Goal: Consume media (video, audio)

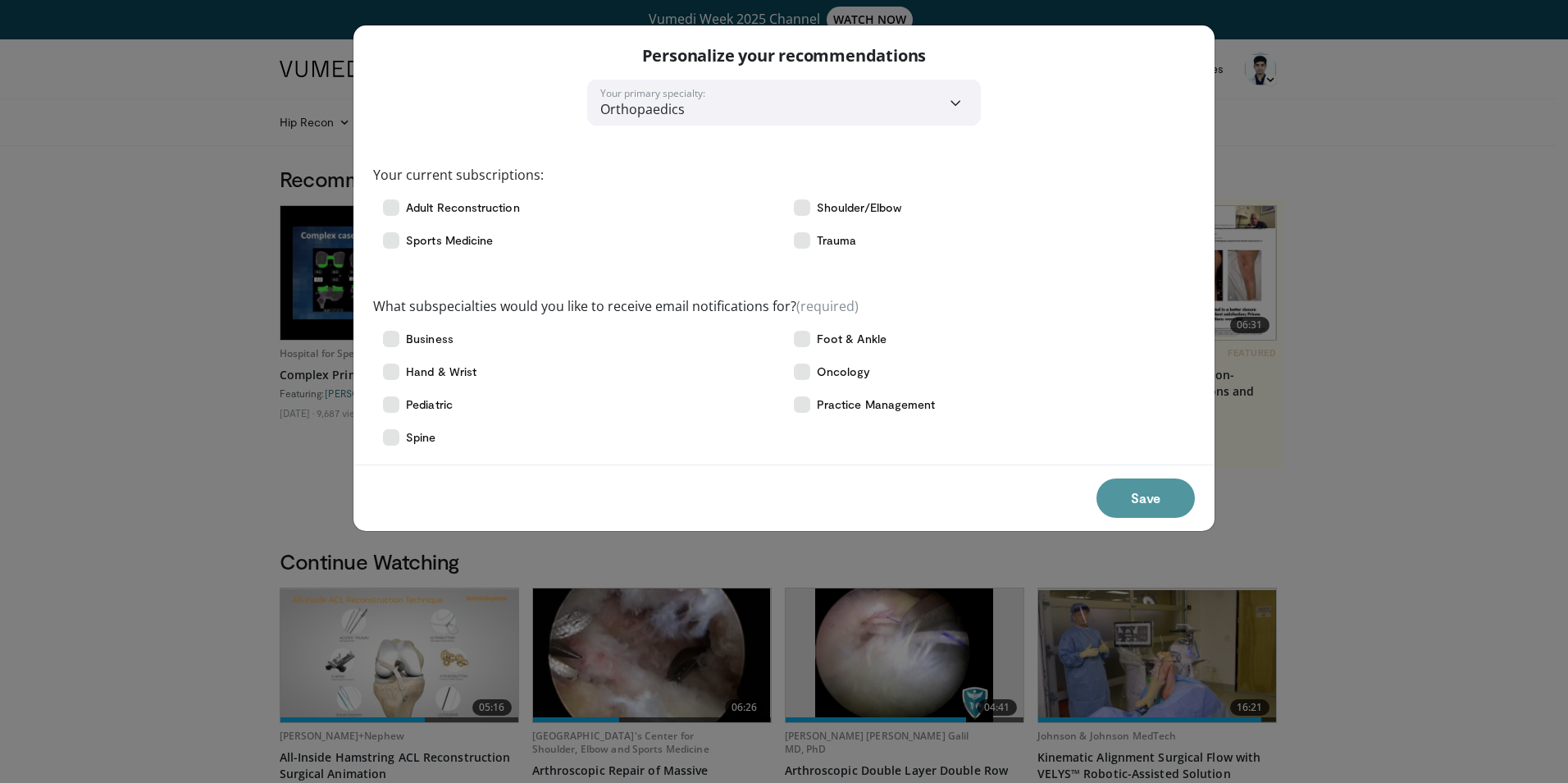
click at [1148, 497] on button "Save" at bounding box center [1146, 497] width 98 height 39
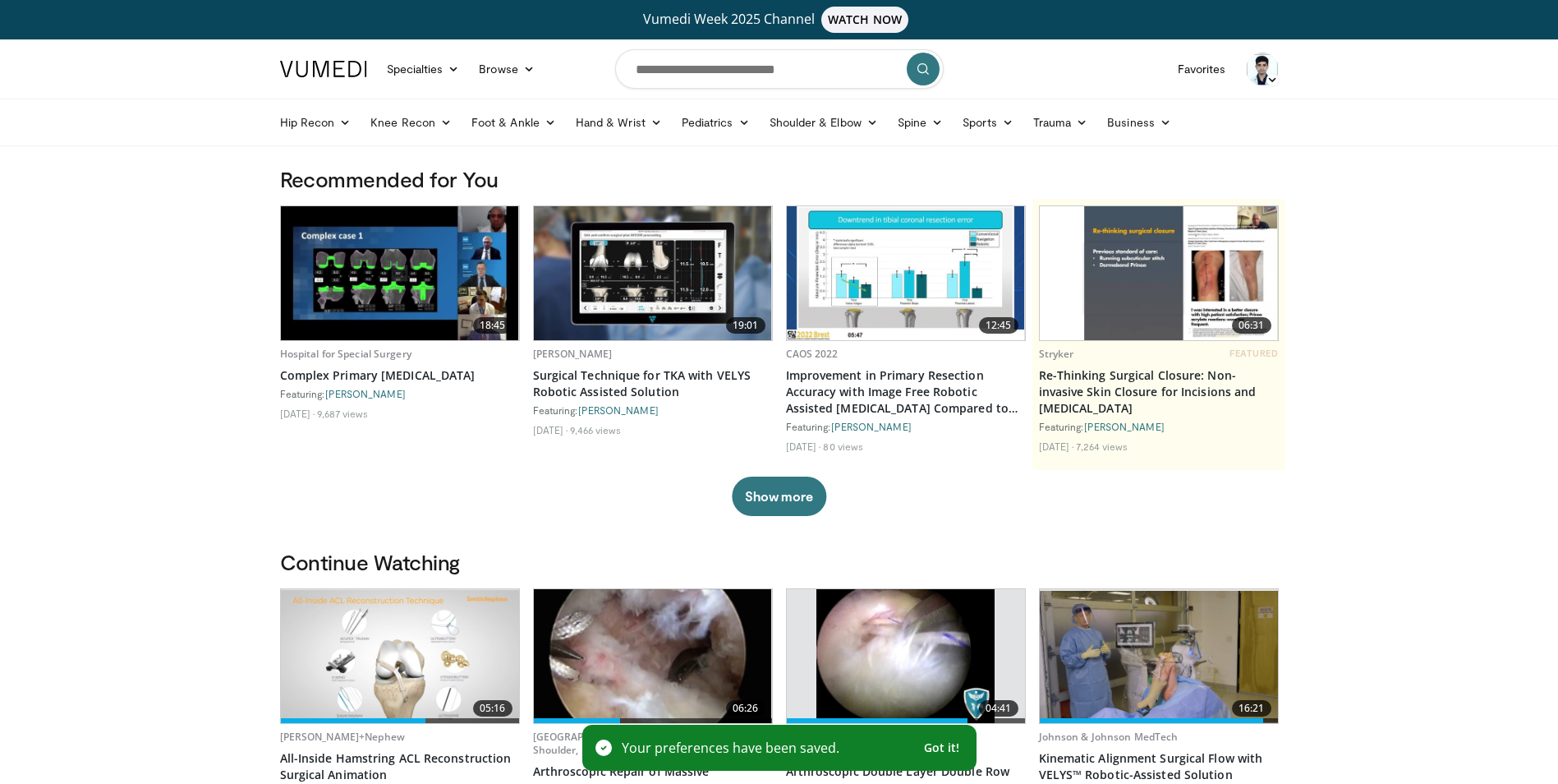
click at [1271, 84] on icon at bounding box center [1272, 79] width 12 height 12
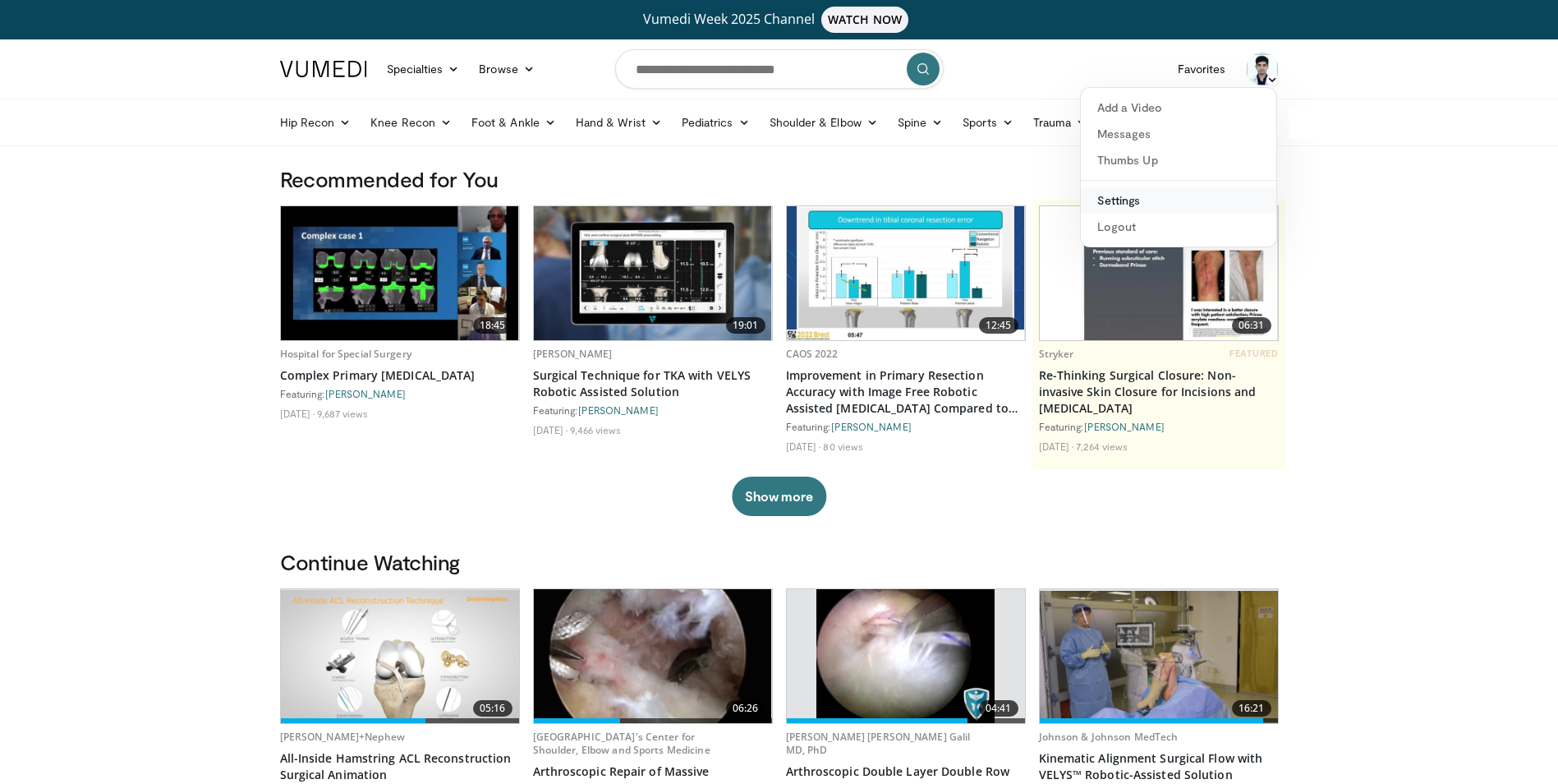
click at [1119, 194] on link "Settings" at bounding box center [1179, 200] width 195 height 26
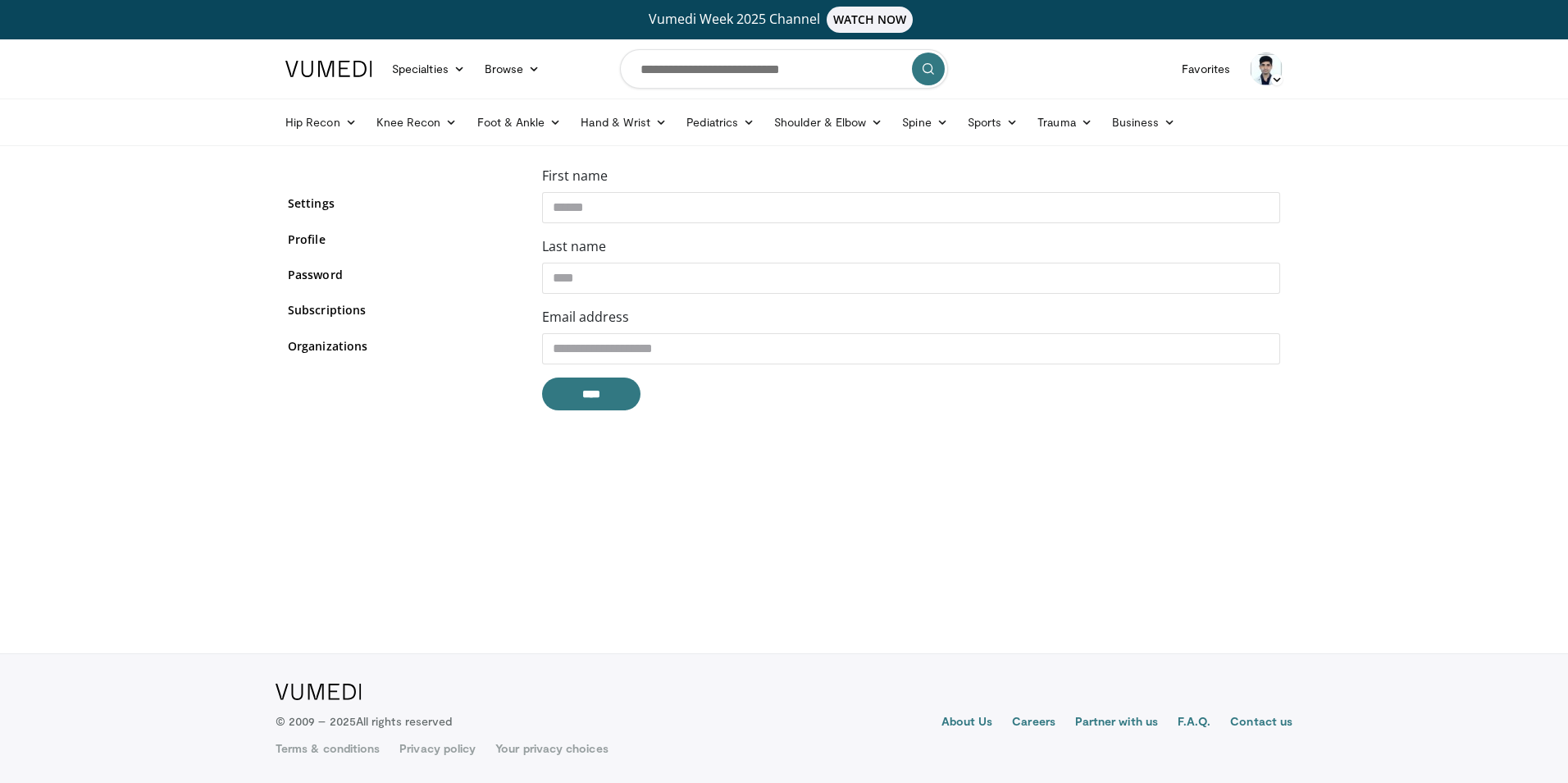
click at [1268, 64] on img at bounding box center [1266, 69] width 33 height 33
click at [815, 129] on link "Shoulder & Elbow" at bounding box center [828, 122] width 128 height 33
click at [720, 194] on link "Shoulder" at bounding box center [794, 187] width 195 height 26
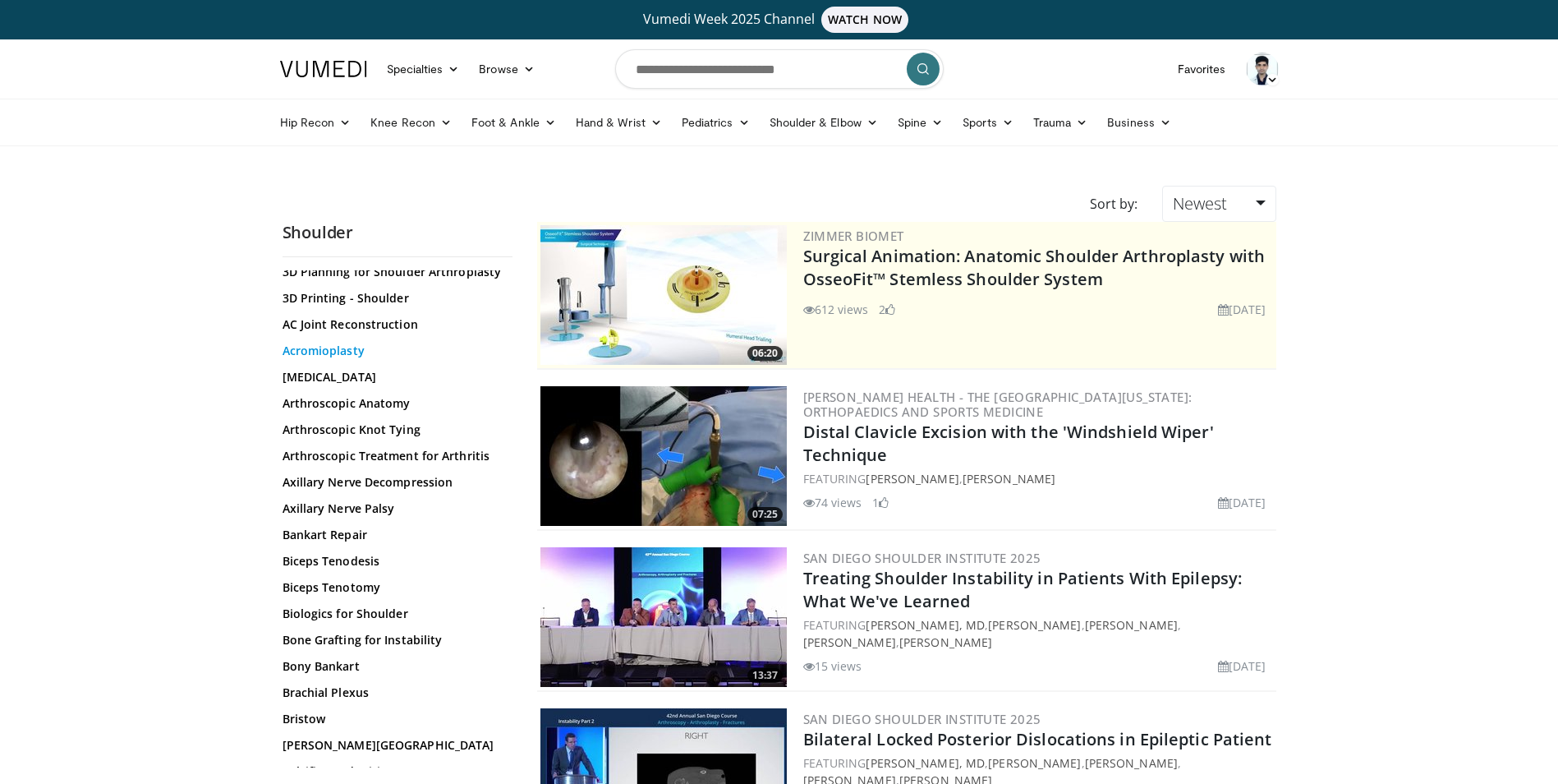
scroll to position [328, 0]
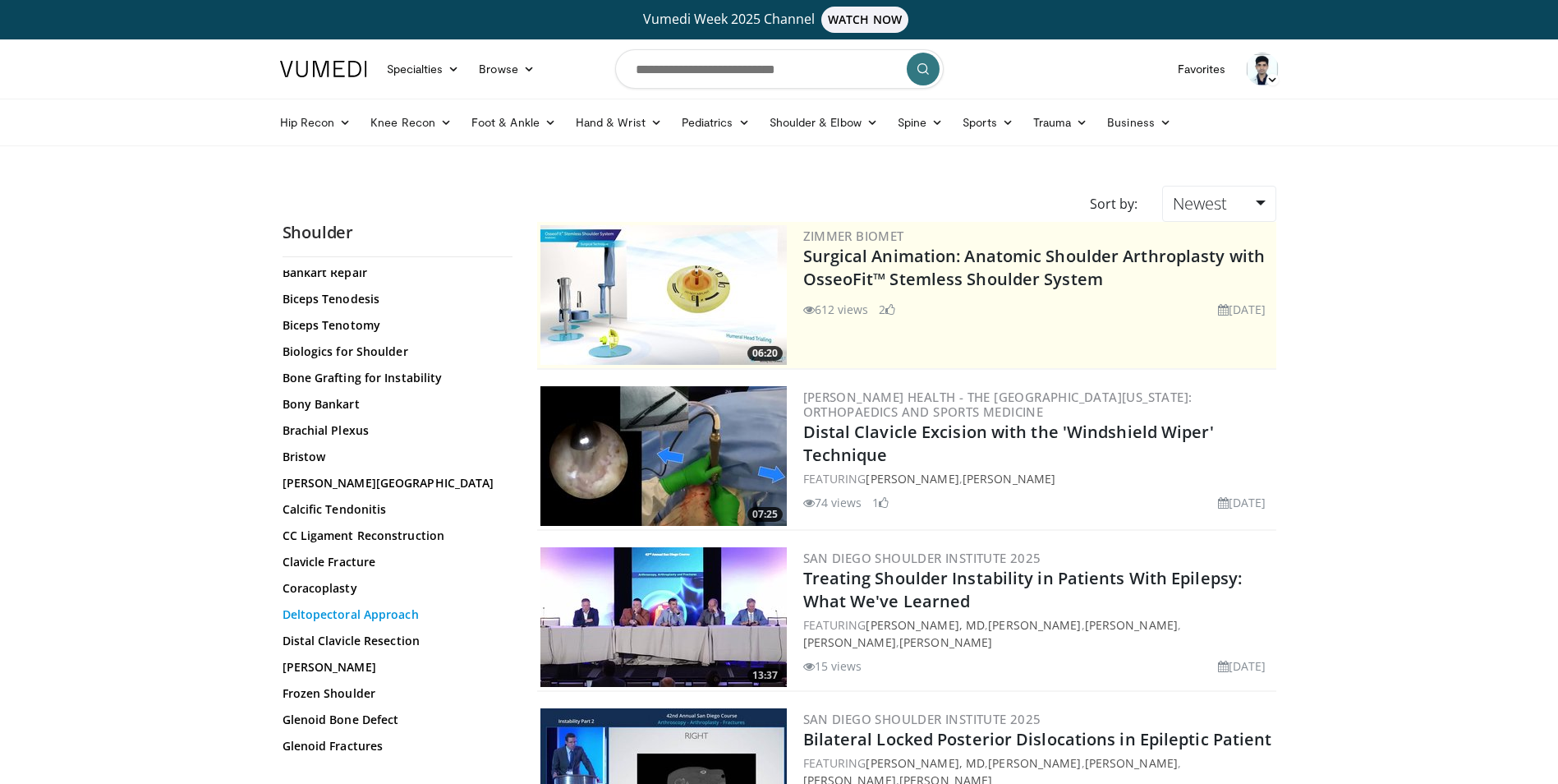
click at [346, 614] on link "Deltopectoral Approach" at bounding box center [393, 614] width 222 height 16
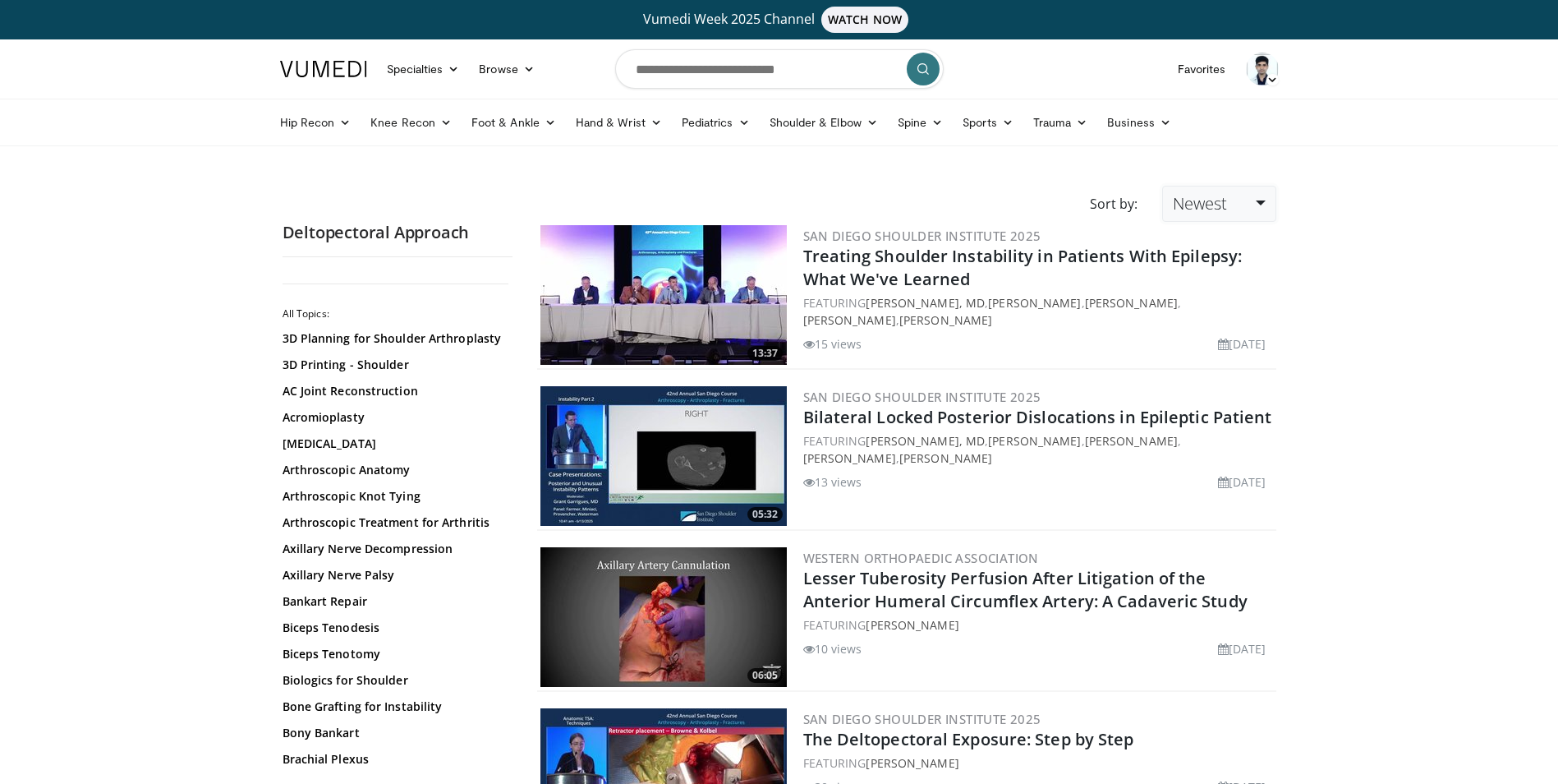
click at [1191, 192] on span "Newest" at bounding box center [1200, 203] width 54 height 22
click at [1174, 248] on link "Relevance" at bounding box center [1228, 243] width 129 height 26
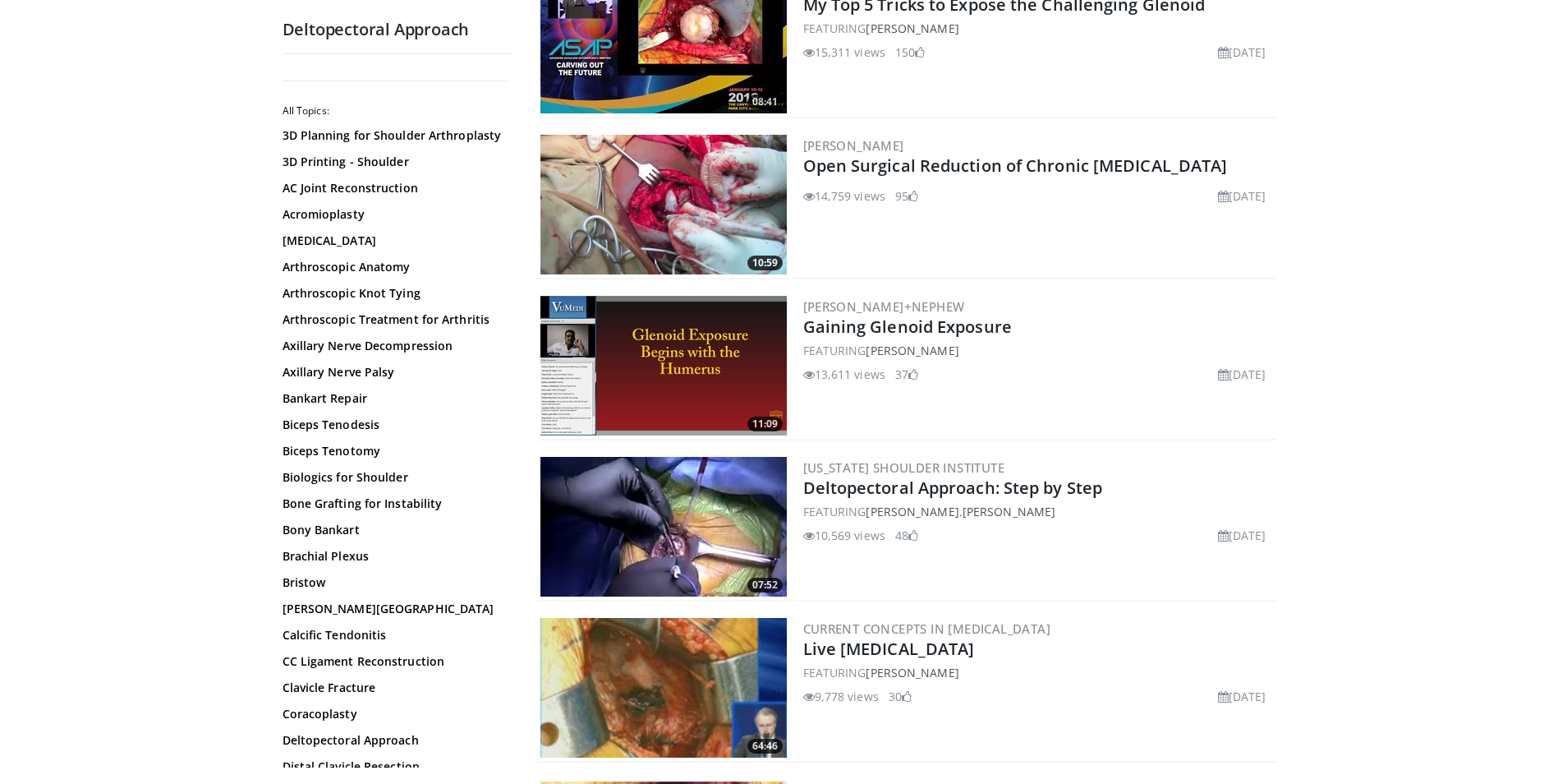
scroll to position [903, 0]
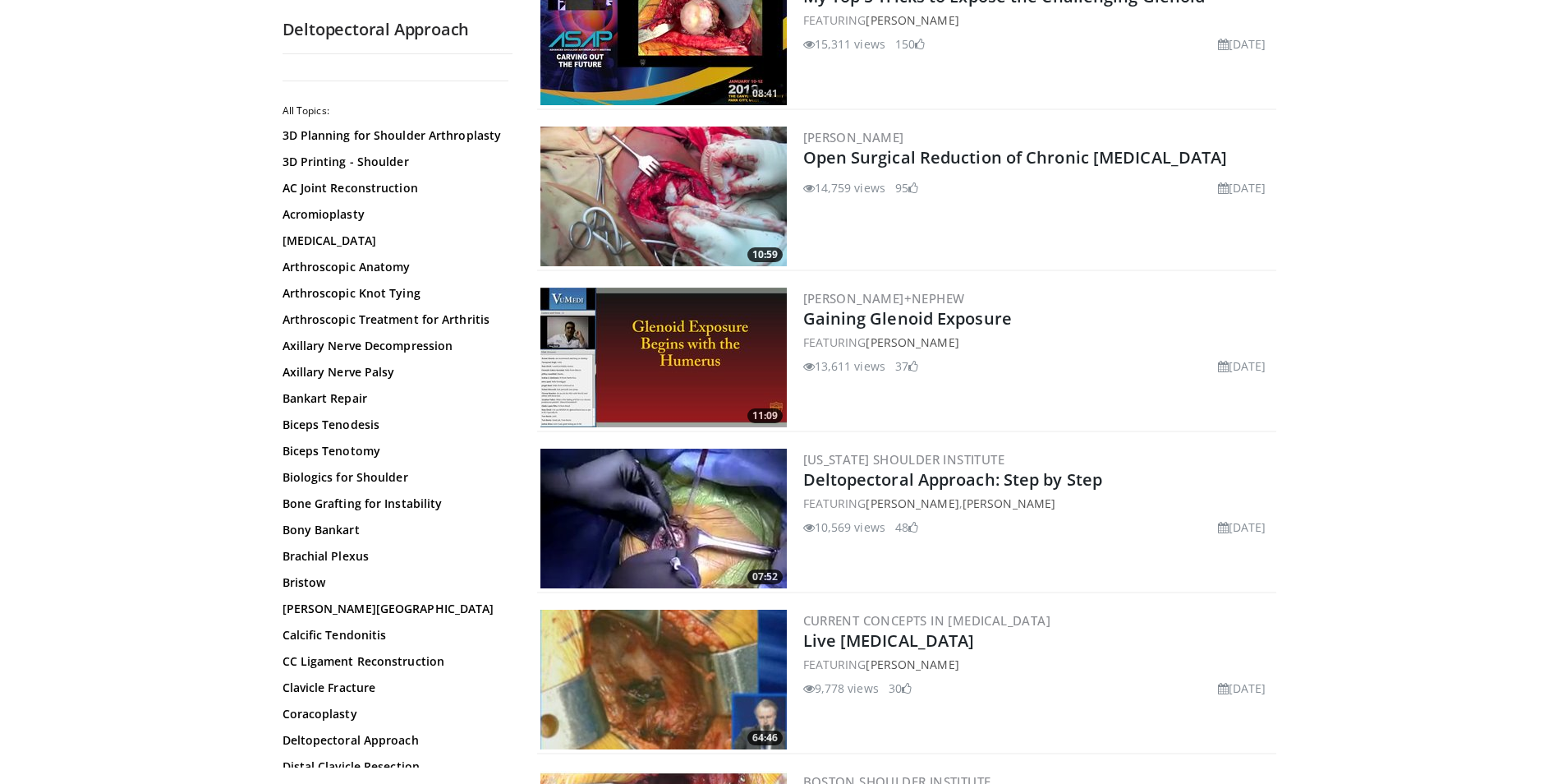
click at [745, 517] on img at bounding box center [664, 518] width 246 height 139
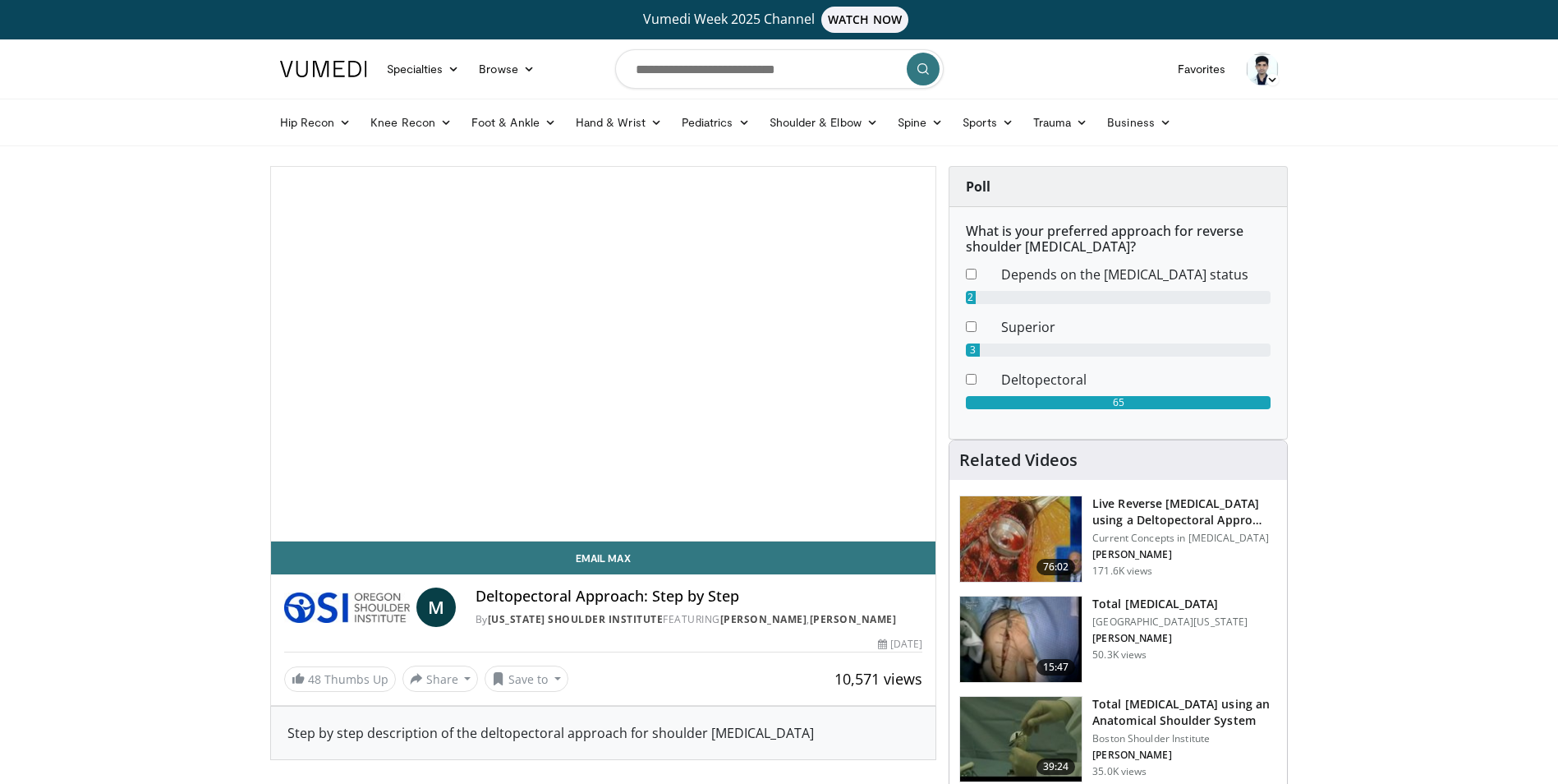
click at [603, 354] on span "Video Player" at bounding box center [603, 354] width 0 height 0
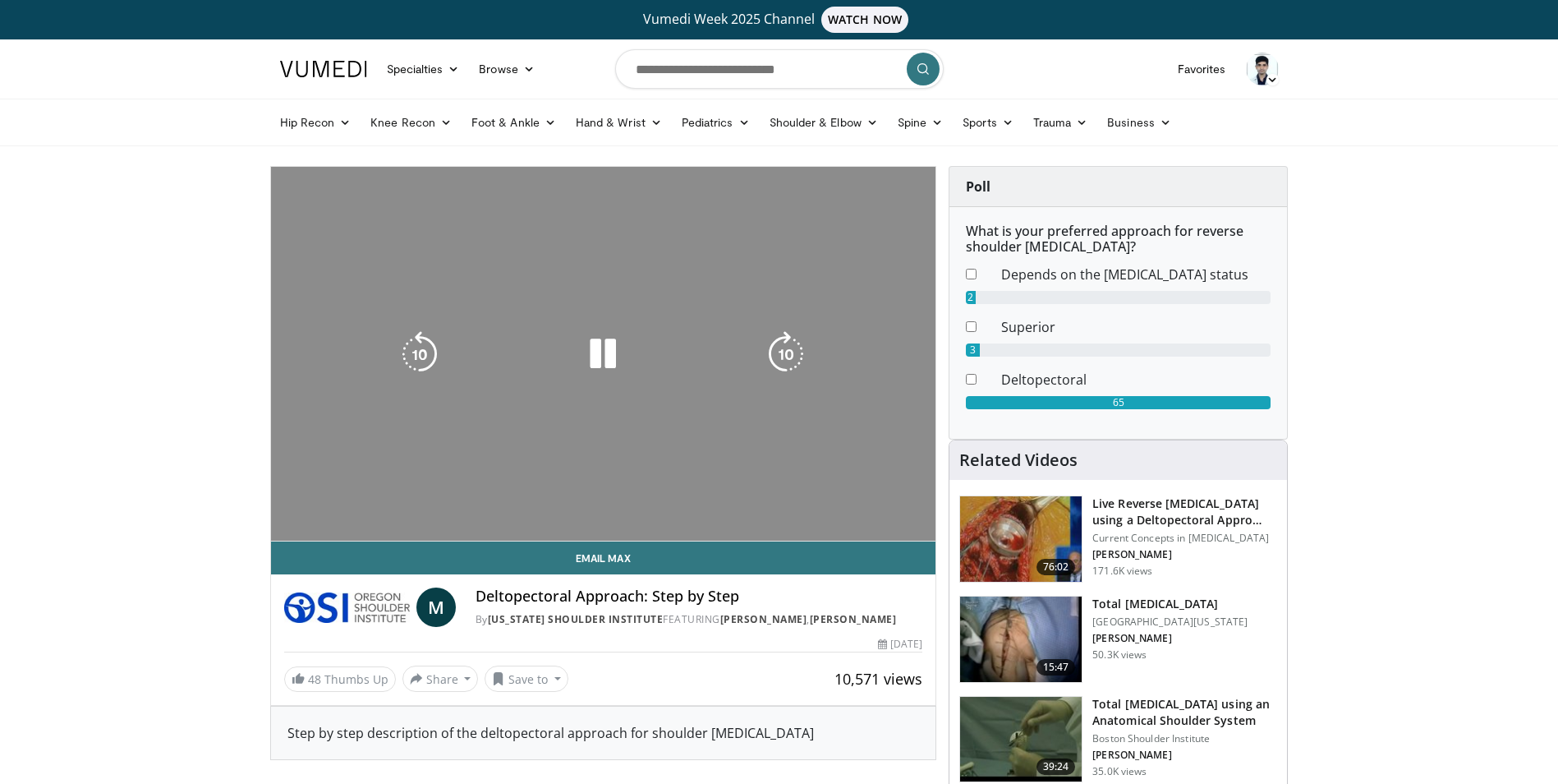
click at [788, 350] on icon "Video Player" at bounding box center [786, 354] width 46 height 46
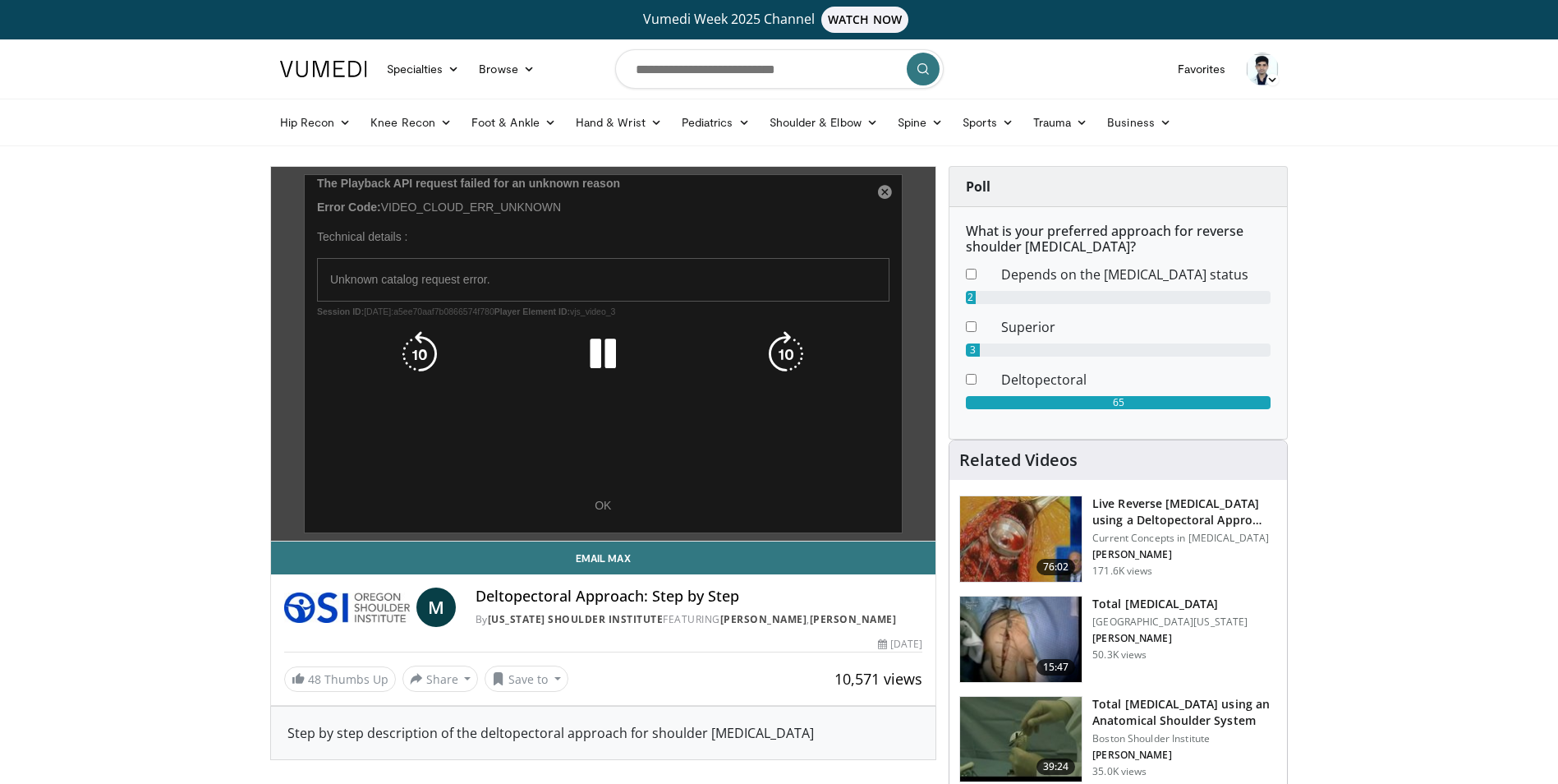
click at [788, 350] on icon "Video Player" at bounding box center [786, 354] width 46 height 46
click at [769, 356] on icon "Video Player" at bounding box center [786, 354] width 46 height 46
click at [777, 354] on icon "Video Player" at bounding box center [786, 354] width 46 height 46
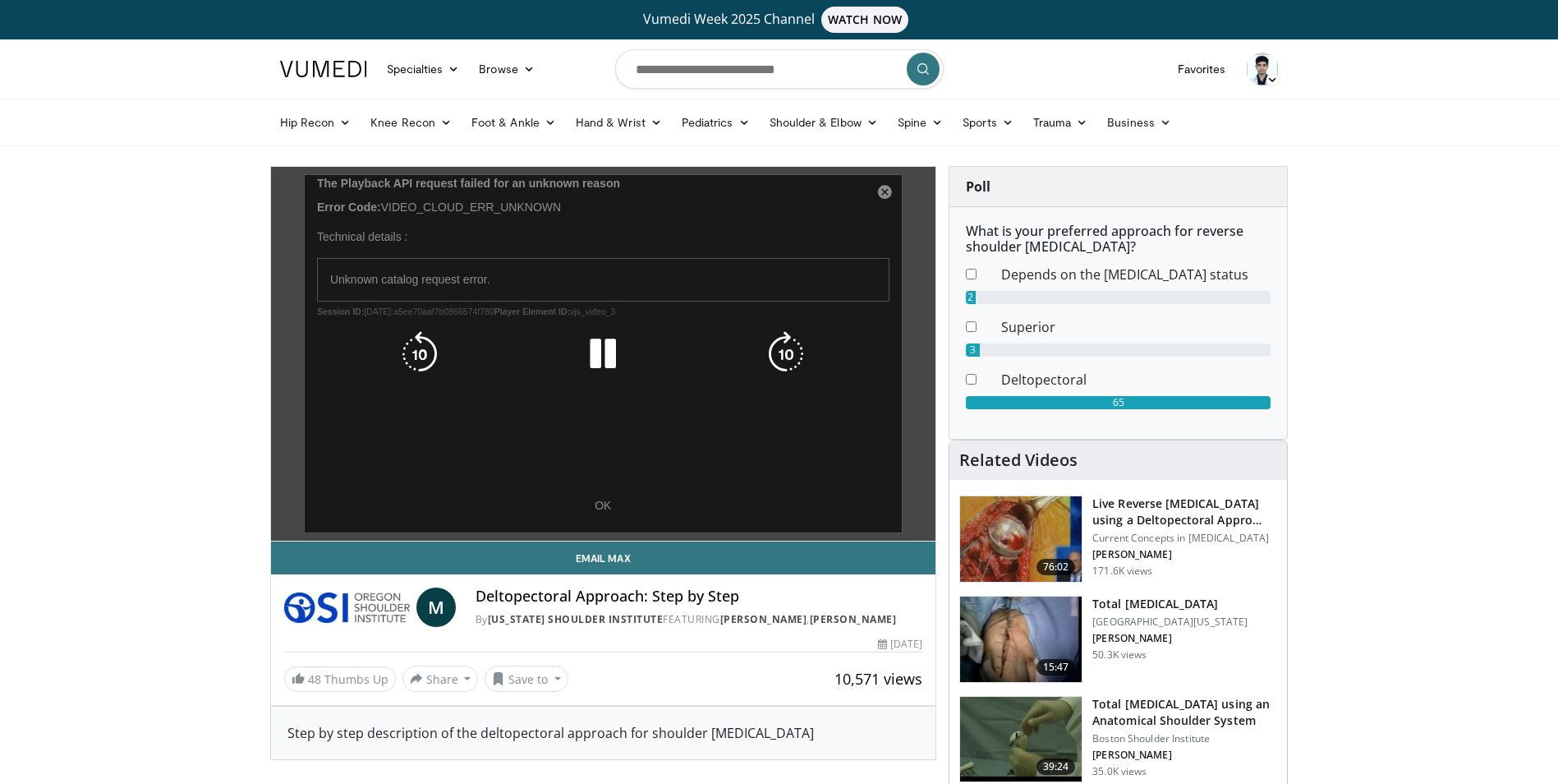
click at [777, 354] on icon "Video Player" at bounding box center [786, 354] width 46 height 46
click at [776, 354] on icon "Video Player" at bounding box center [786, 354] width 46 height 46
click at [764, 359] on icon "Video Player" at bounding box center [786, 354] width 46 height 46
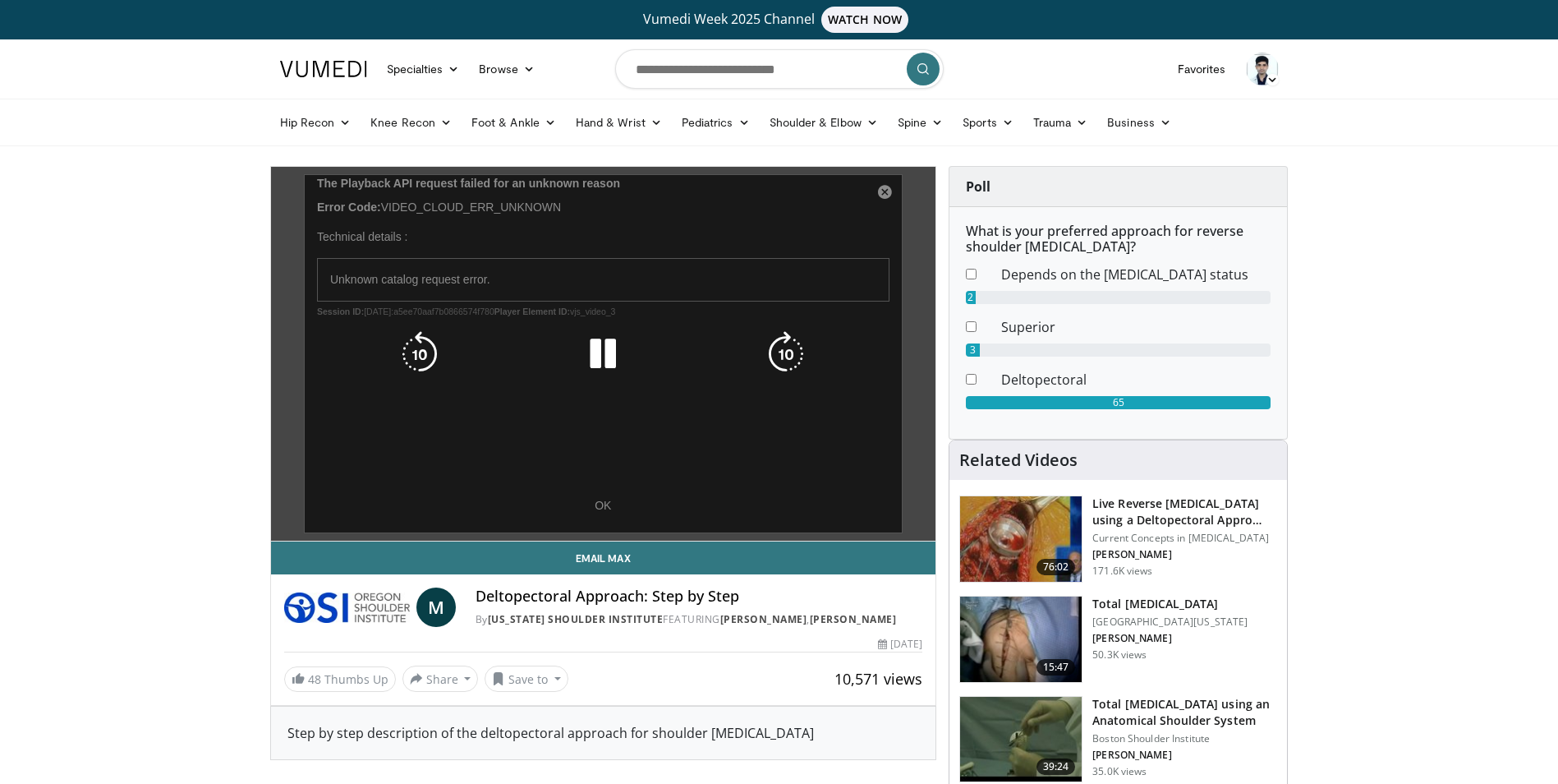
click at [770, 340] on icon "Video Player" at bounding box center [786, 354] width 46 height 46
